Goal: Task Accomplishment & Management: Use online tool/utility

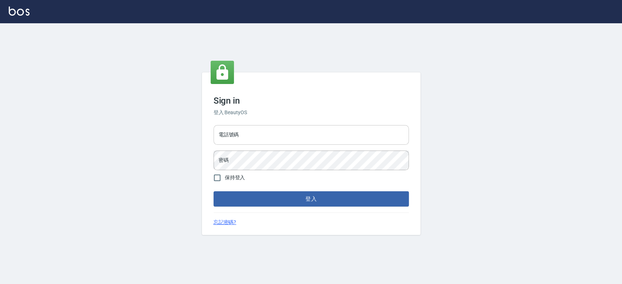
click at [259, 137] on input "電話號碼" at bounding box center [310, 135] width 195 height 20
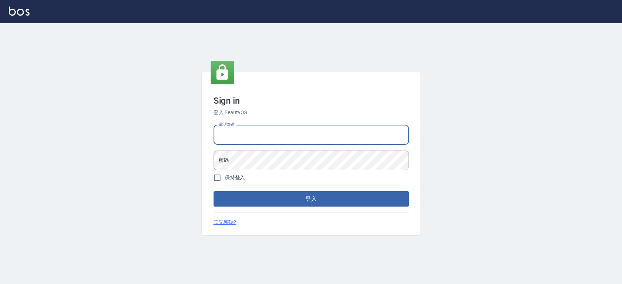
click at [179, 162] on div "Sign in 登入 BeautyOS 電話號碼 電話號碼 密碼 密碼 保持登入 登入 忘記密碼?" at bounding box center [311, 153] width 622 height 261
click at [231, 137] on input "電話號碼" at bounding box center [310, 135] width 195 height 20
type input "0934059584"
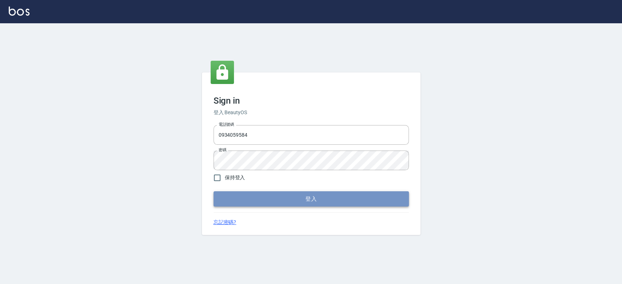
click at [248, 196] on button "登入" at bounding box center [310, 199] width 195 height 15
